Goal: Information Seeking & Learning: Learn about a topic

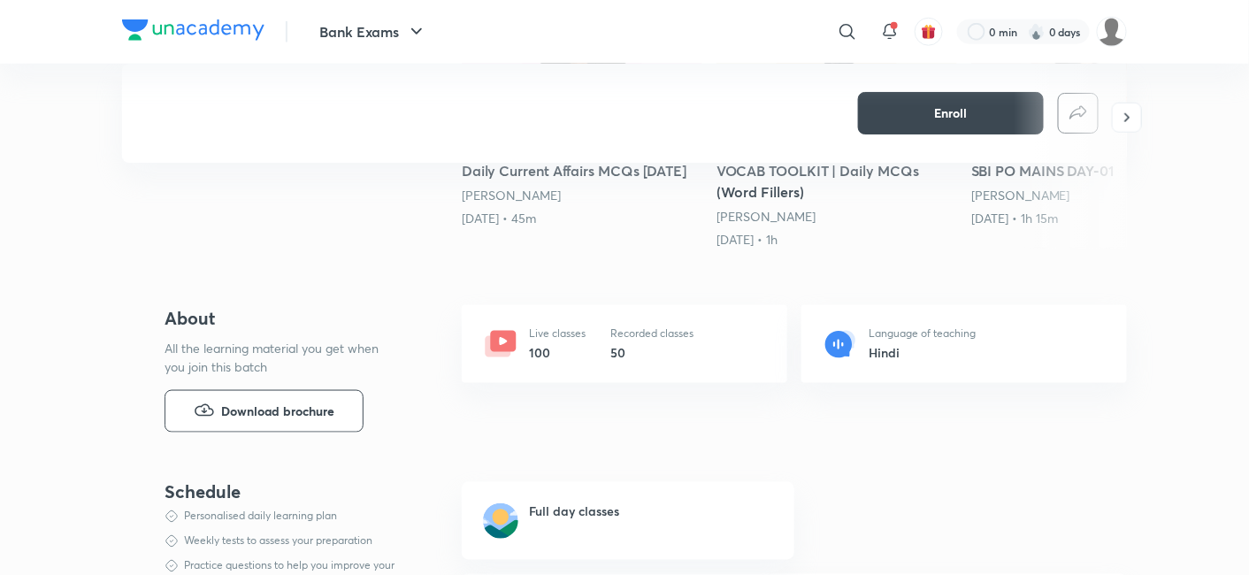
scroll to position [412, 0]
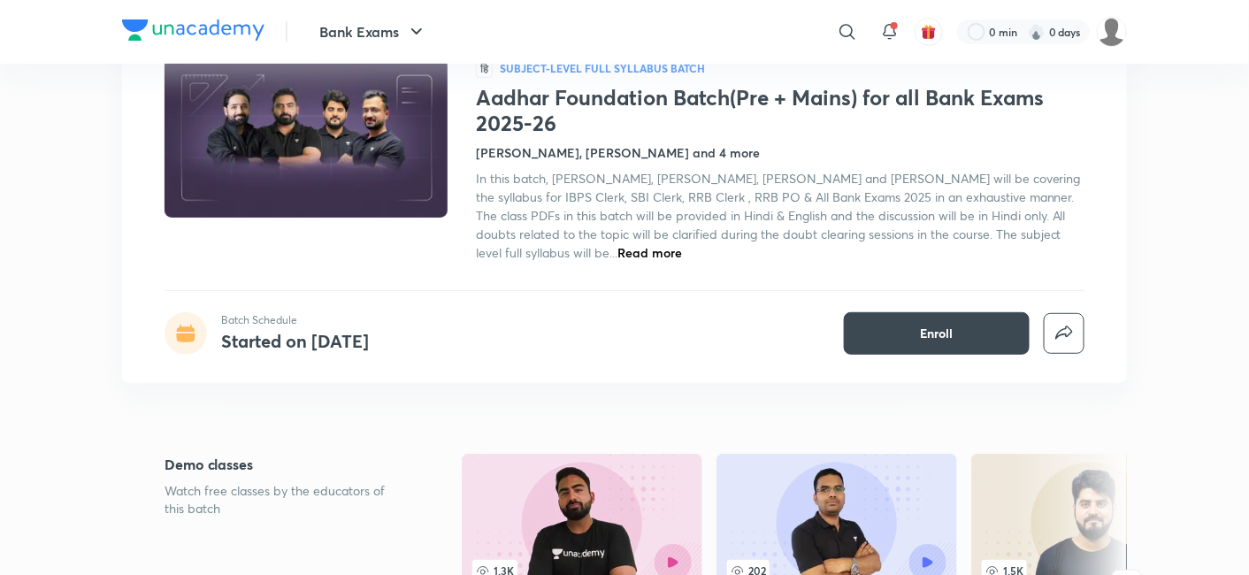
scroll to position [124, 0]
